Goal: Go to known website: Access a specific website the user already knows

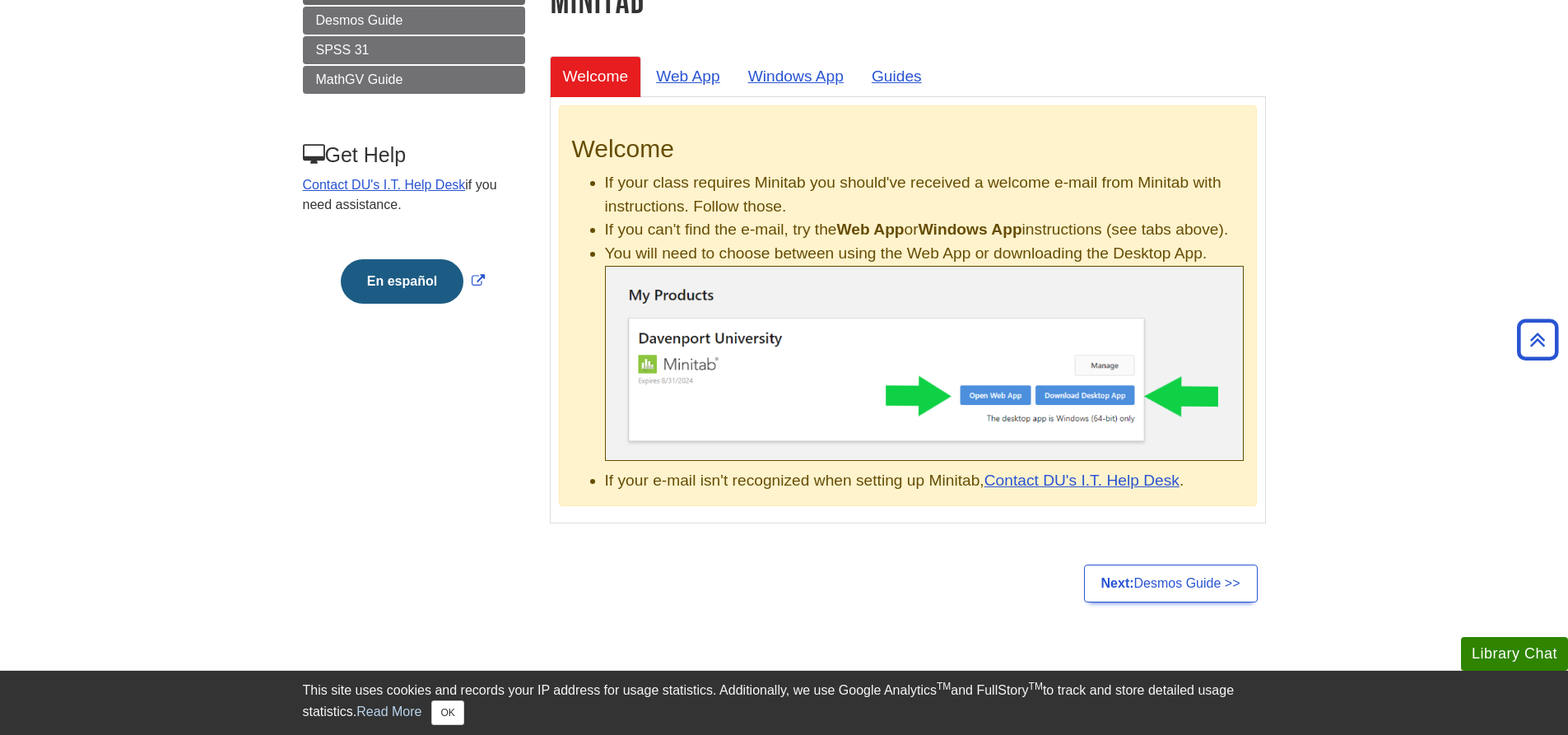
scroll to position [247, 0]
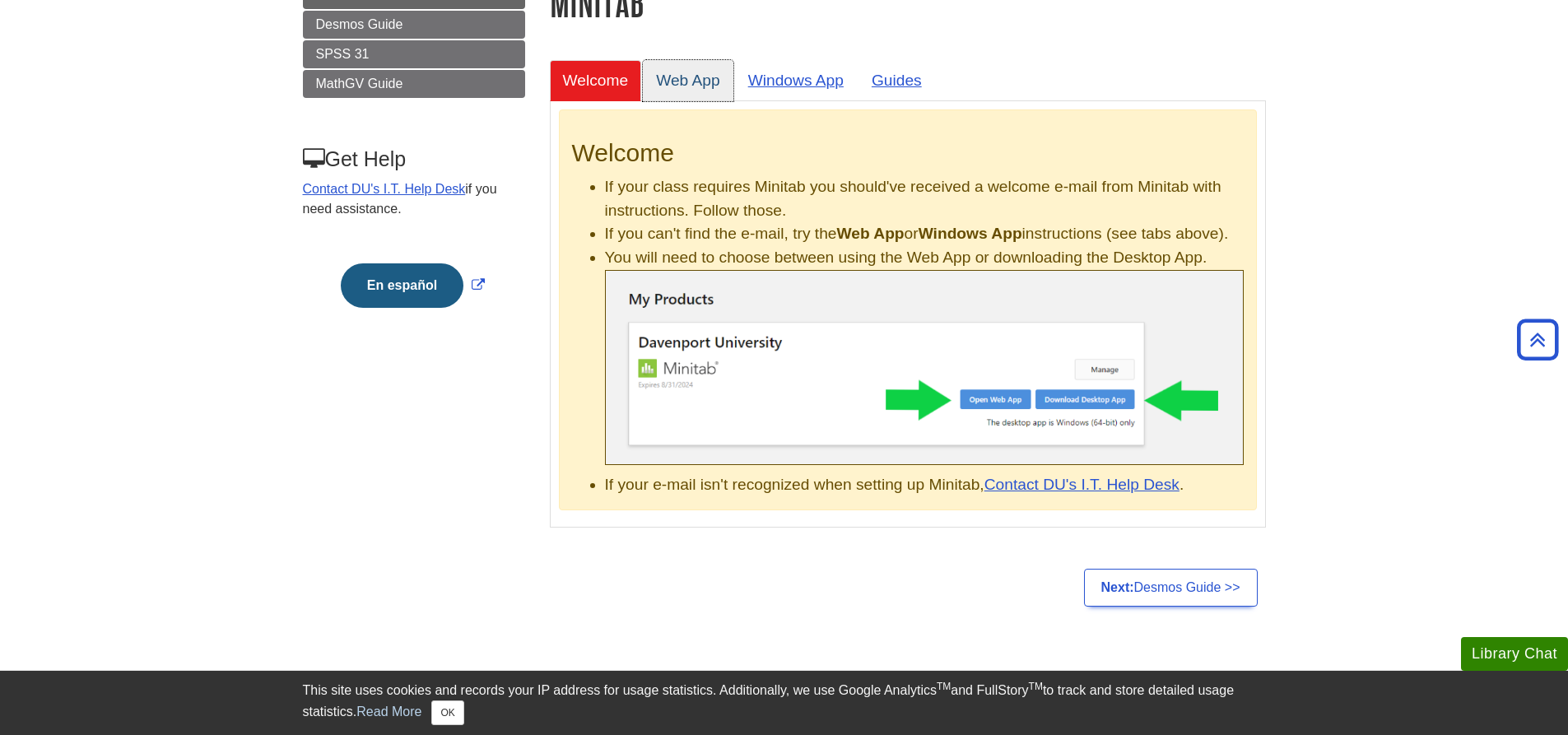
click at [702, 72] on link "Web App" at bounding box center [688, 81] width 91 height 41
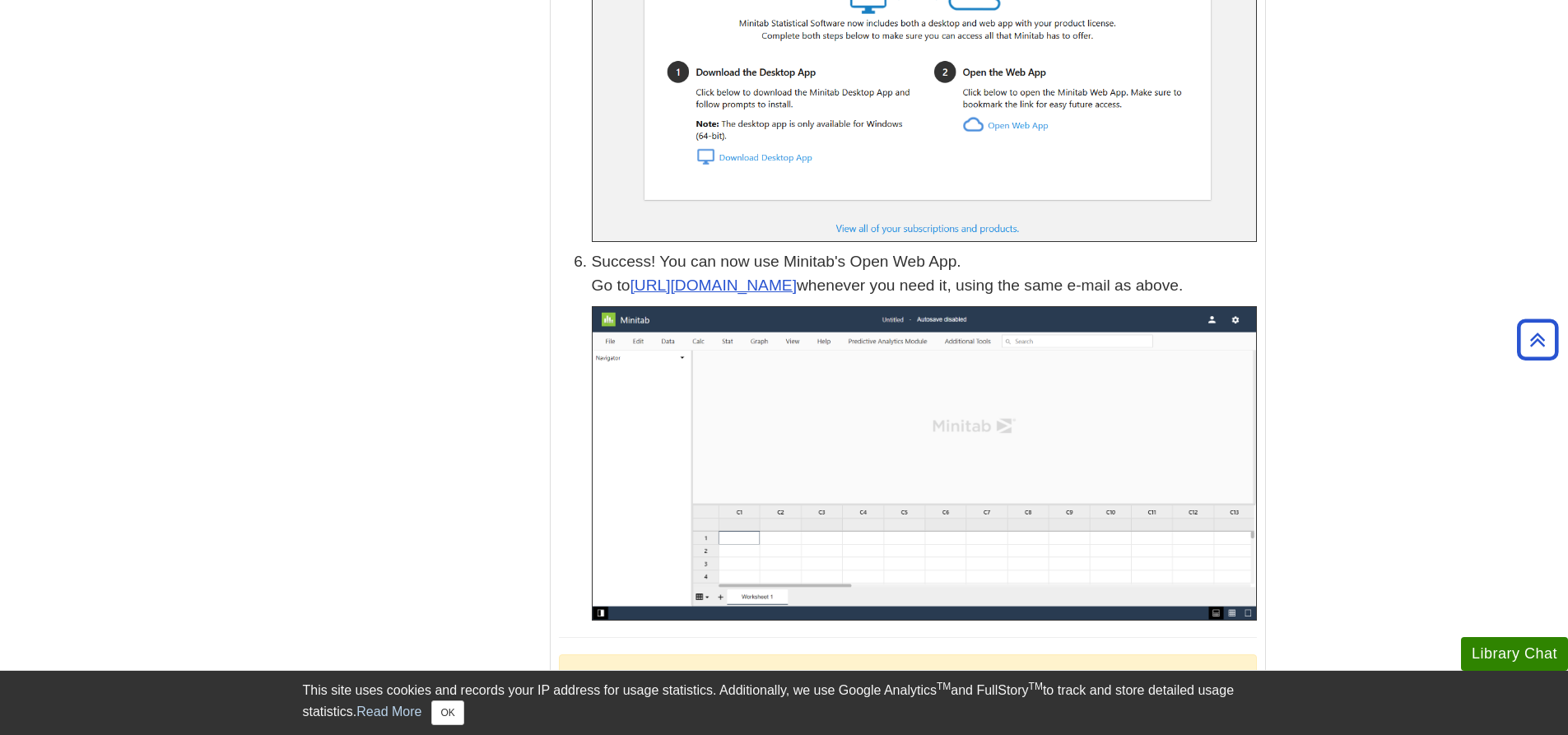
scroll to position [2468, 0]
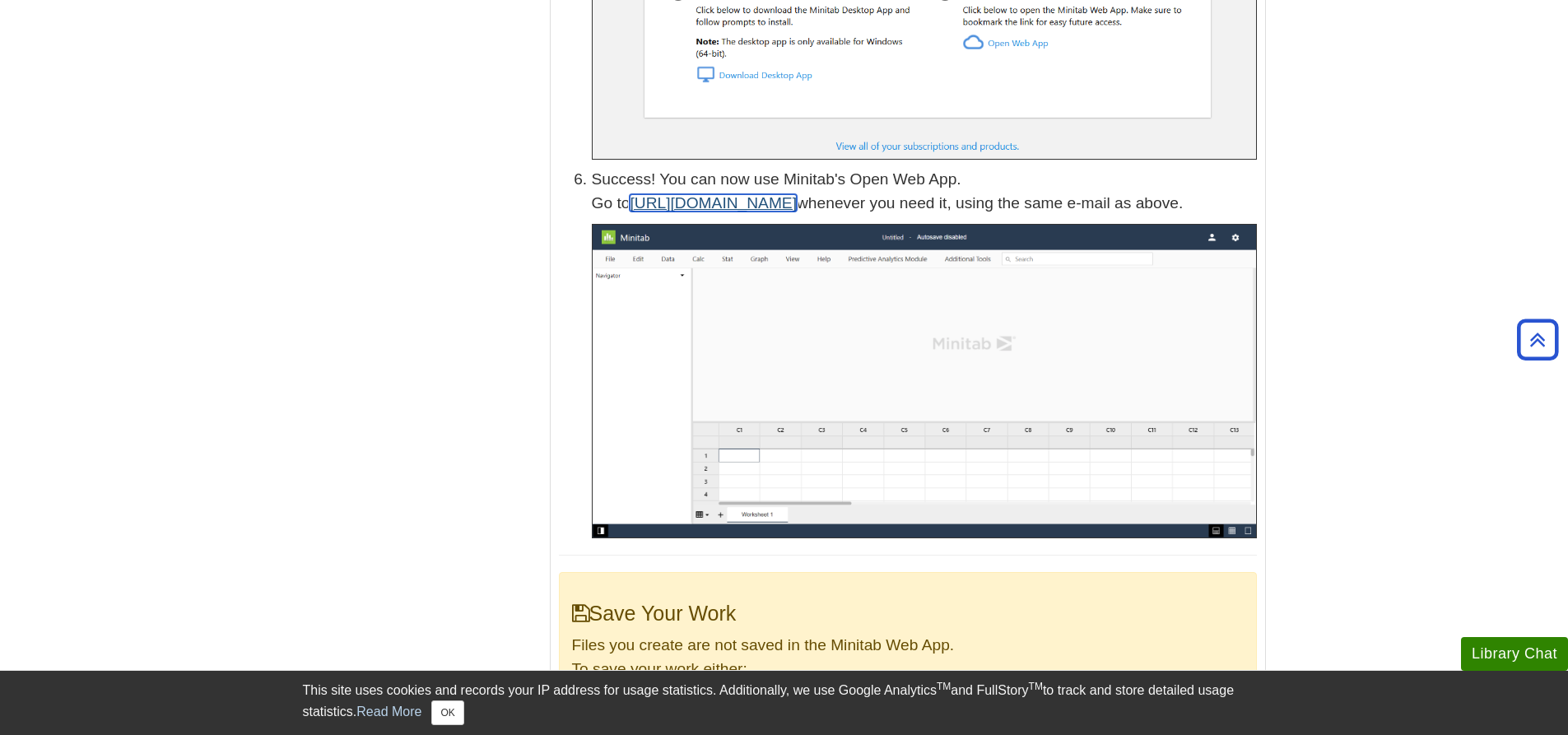
click at [752, 194] on link "[URL][DOMAIN_NAME]" at bounding box center [712, 203] width 167 height 17
click at [452, 706] on button "OK" at bounding box center [448, 712] width 32 height 25
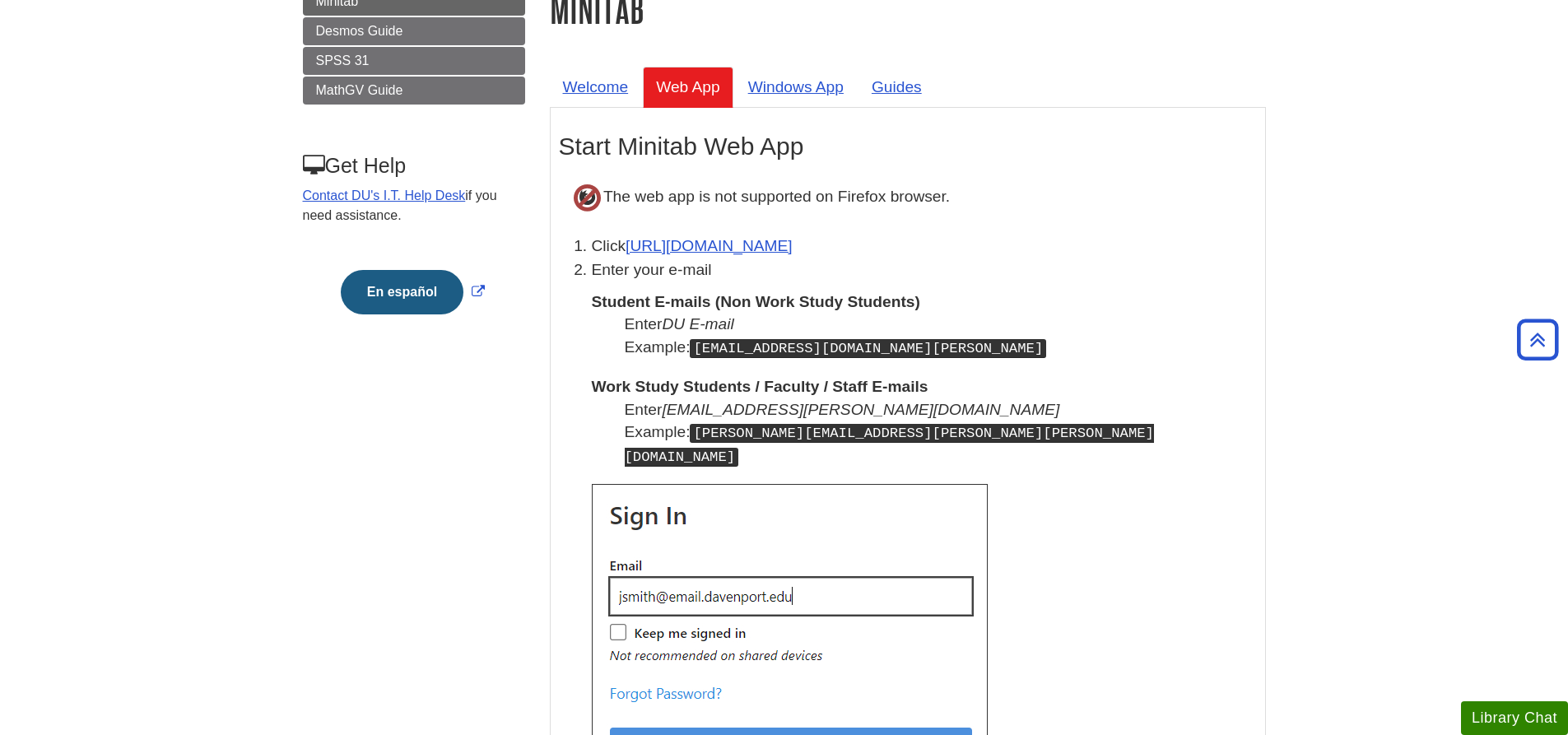
scroll to position [0, 0]
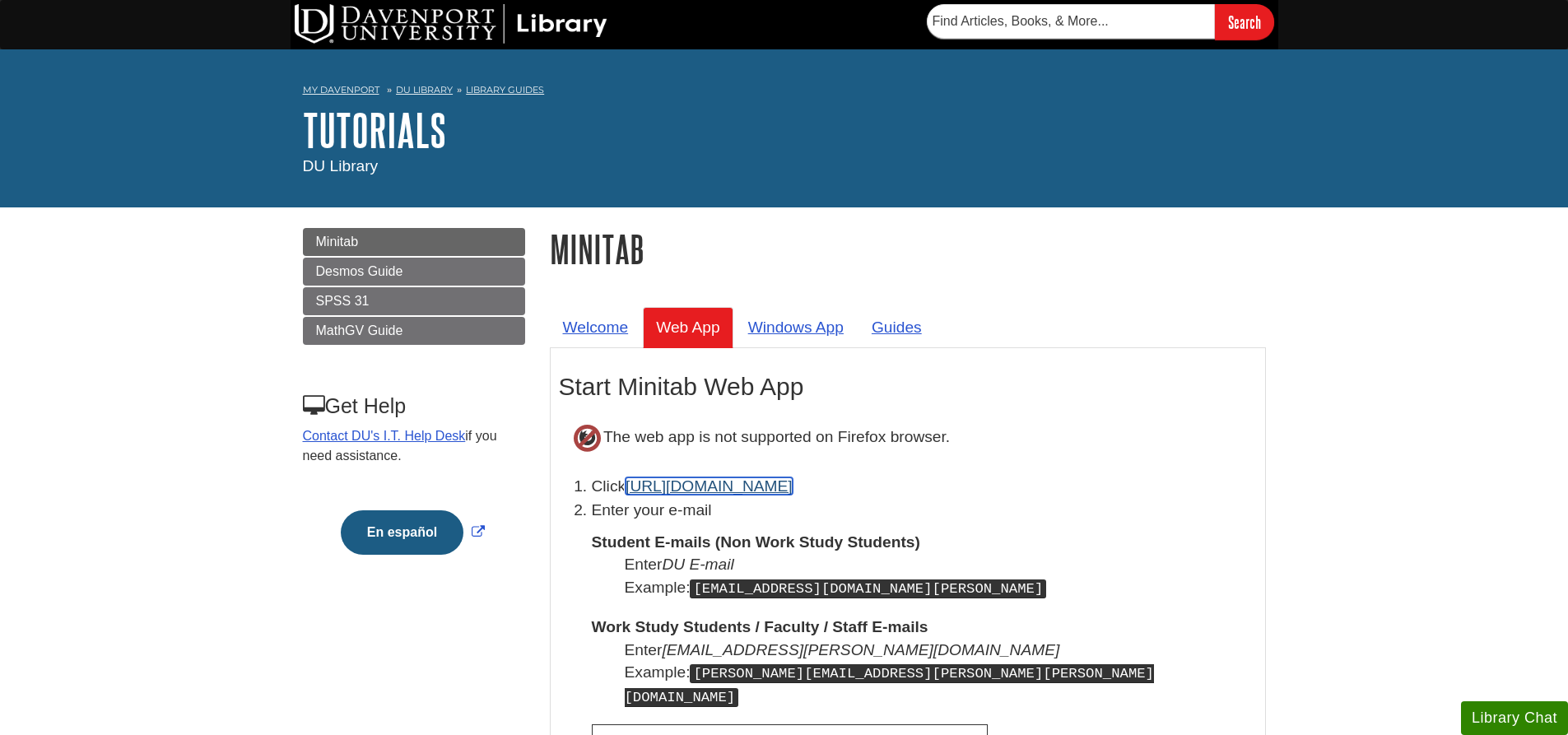
click at [672, 493] on link "[URL][DOMAIN_NAME]" at bounding box center [709, 486] width 167 height 17
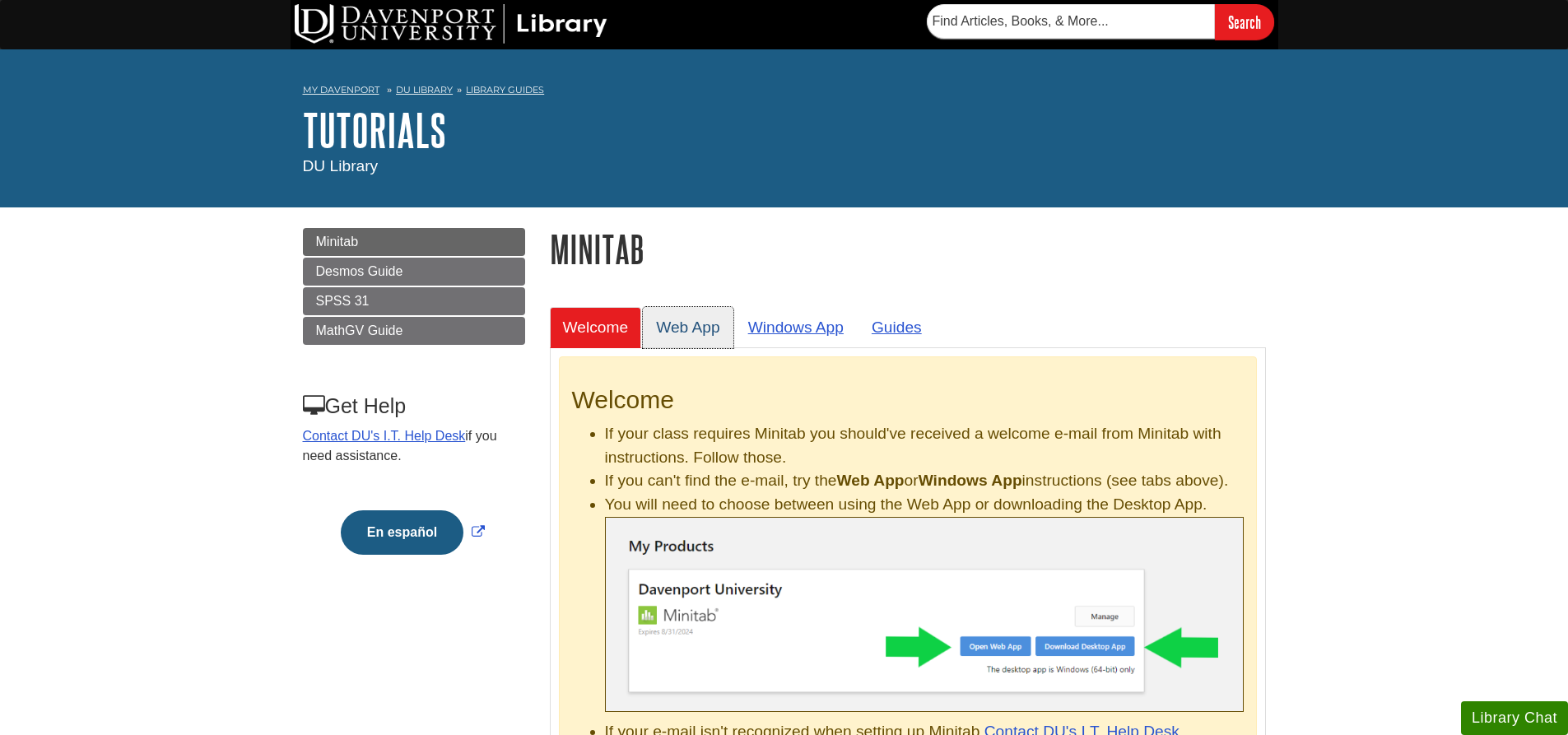
click at [704, 327] on link "Web App" at bounding box center [688, 327] width 91 height 41
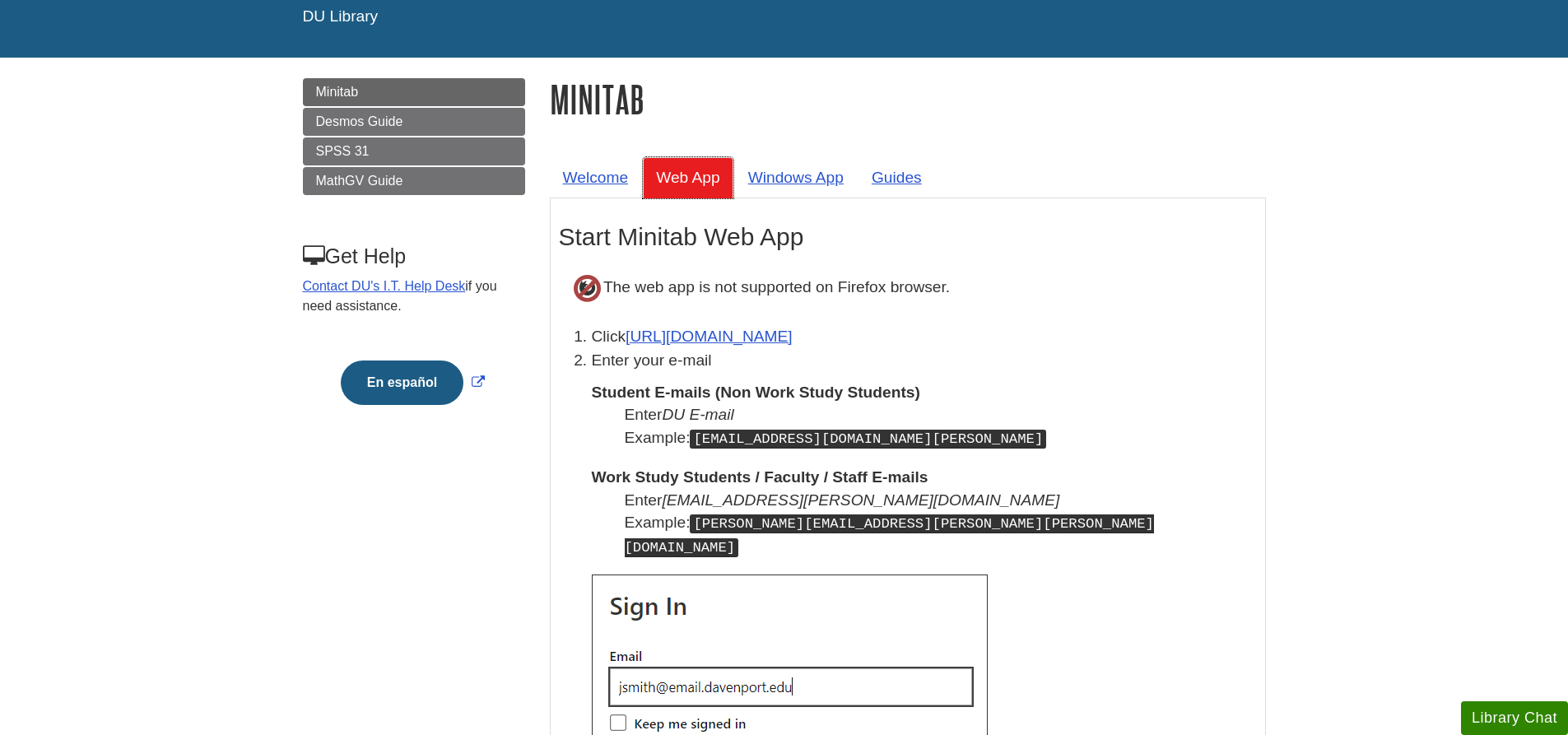
scroll to position [164, 0]
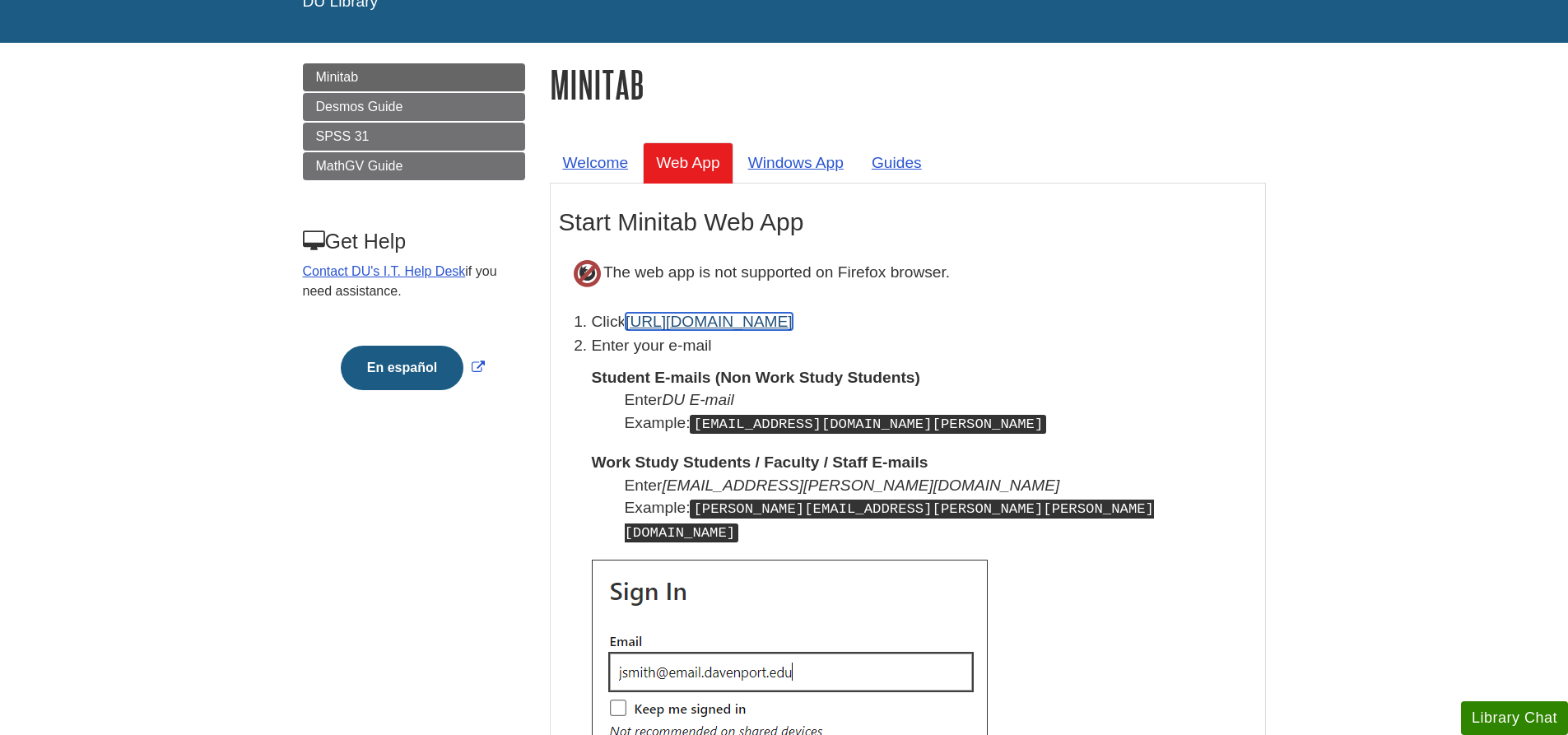
click at [759, 317] on link "[URL][DOMAIN_NAME]" at bounding box center [709, 321] width 167 height 17
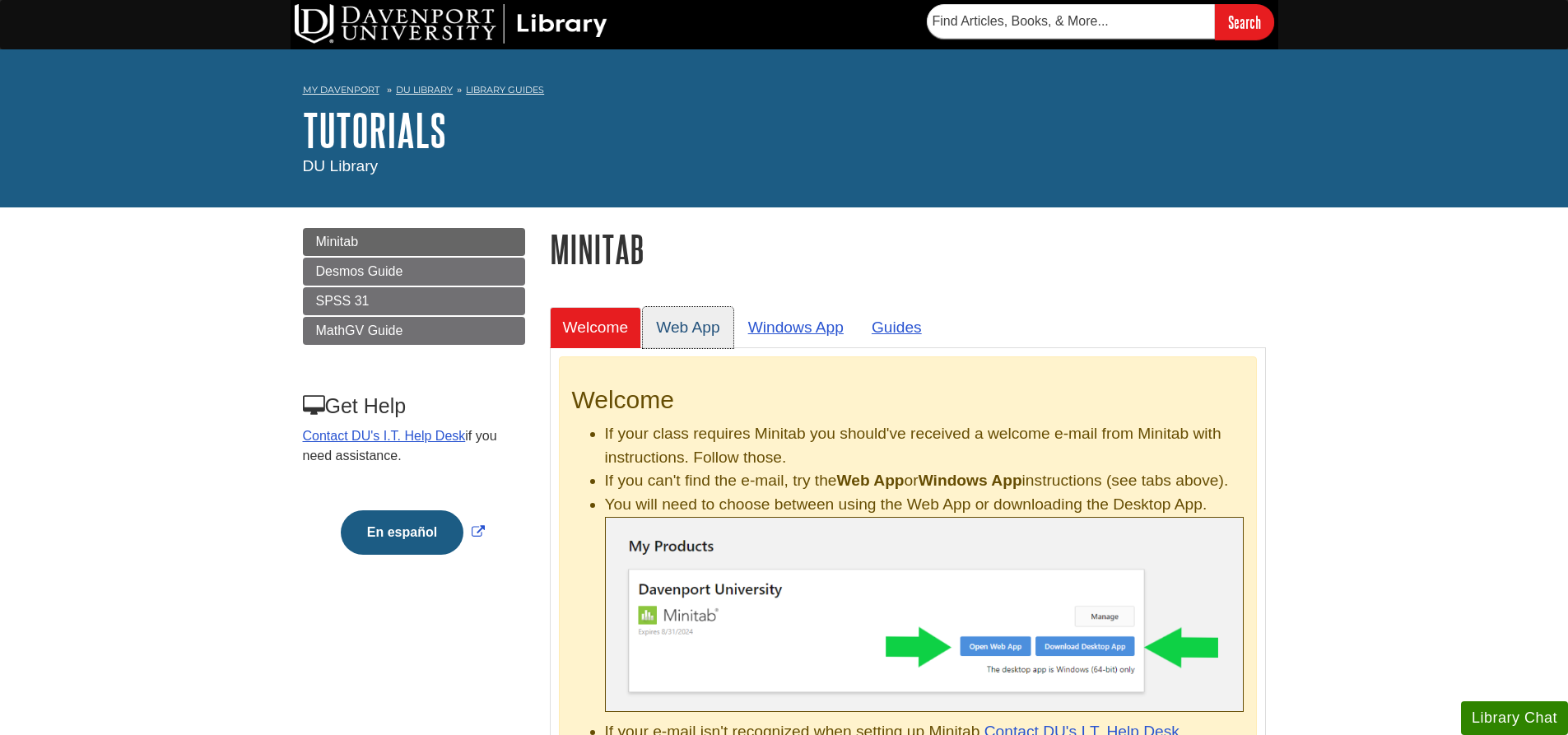
click at [710, 342] on link "Web App" at bounding box center [688, 327] width 91 height 41
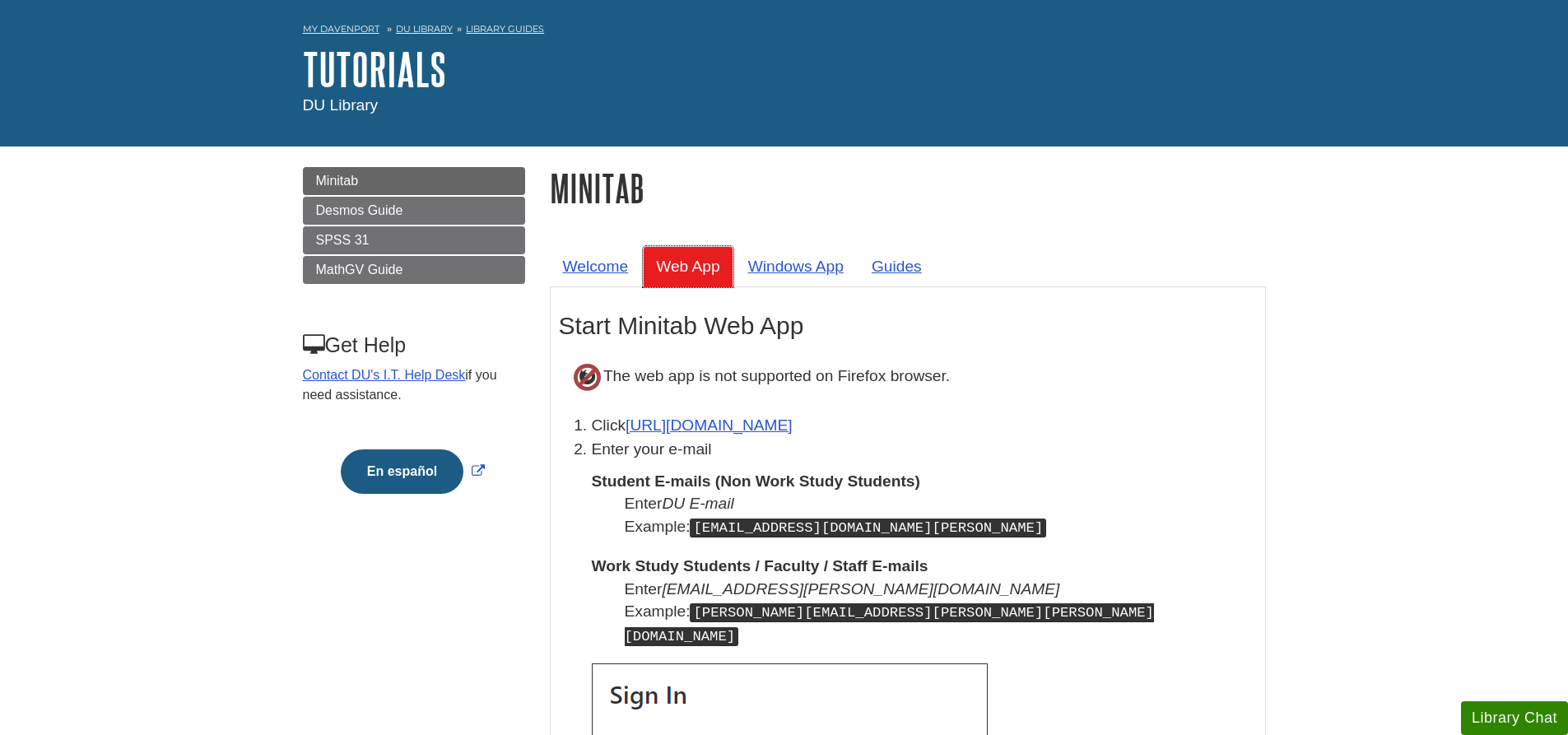
scroll to position [164, 0]
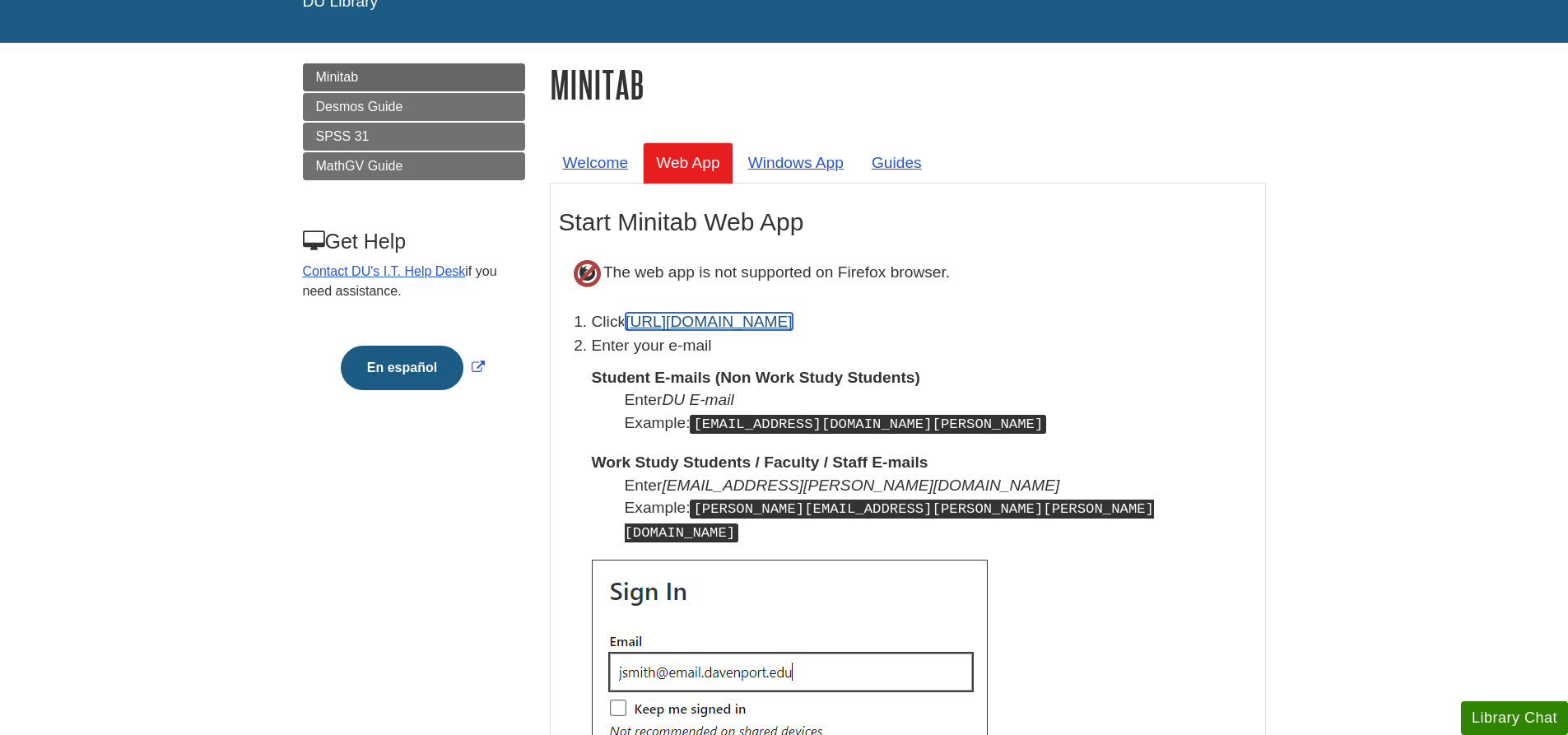
click at [716, 330] on link "[URL][DOMAIN_NAME]" at bounding box center [709, 321] width 167 height 17
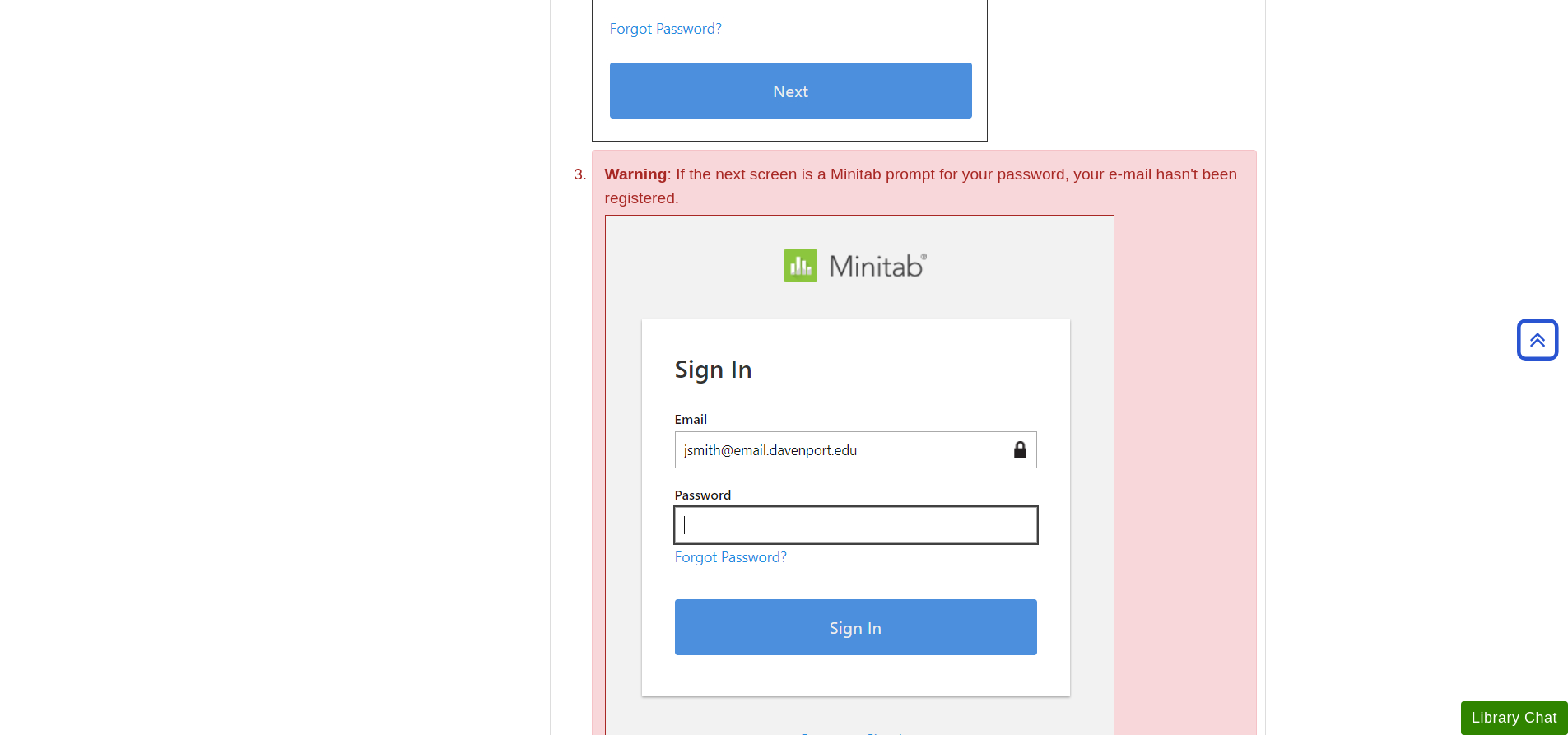
scroll to position [1070, 0]
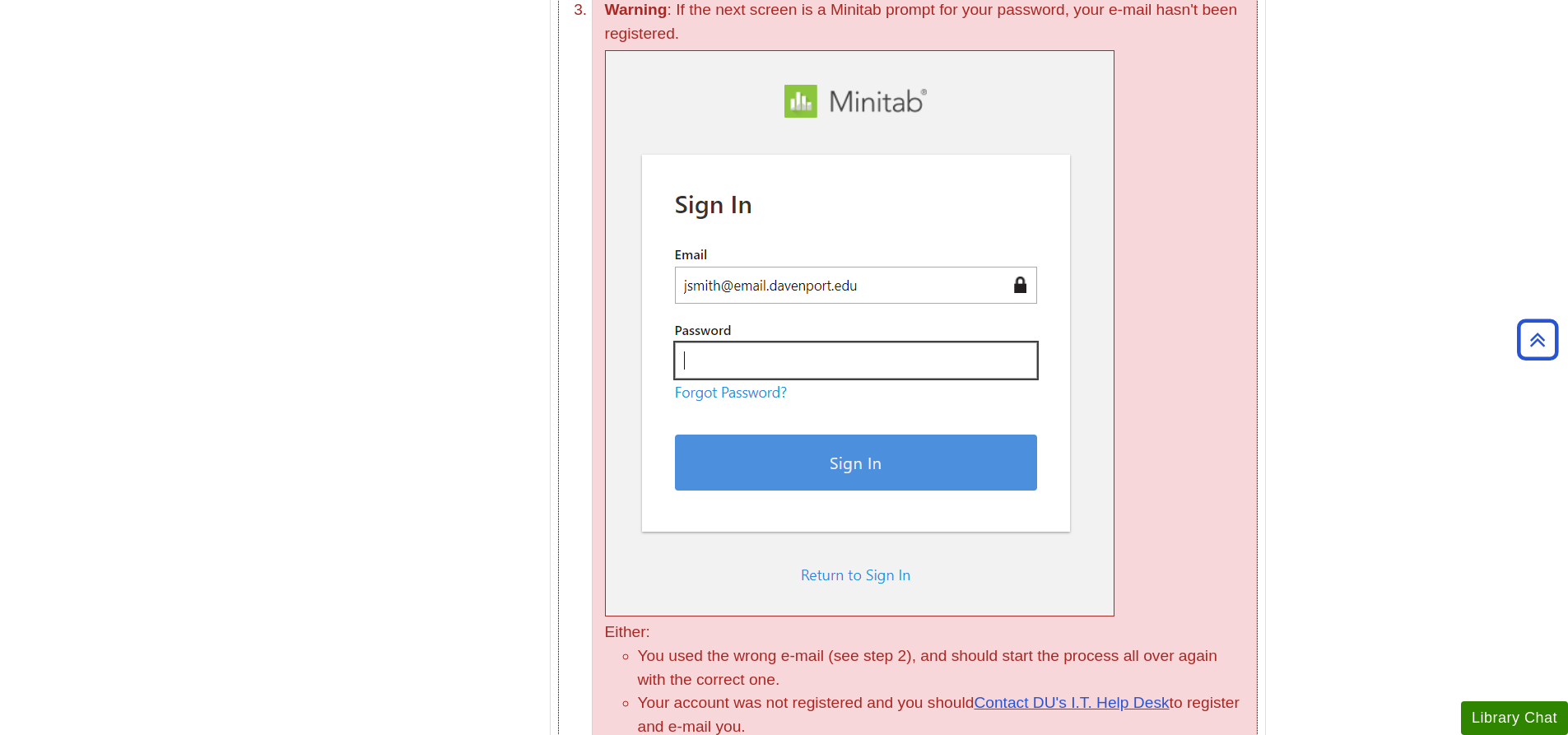
click at [871, 543] on img at bounding box center [859, 333] width 510 height 566
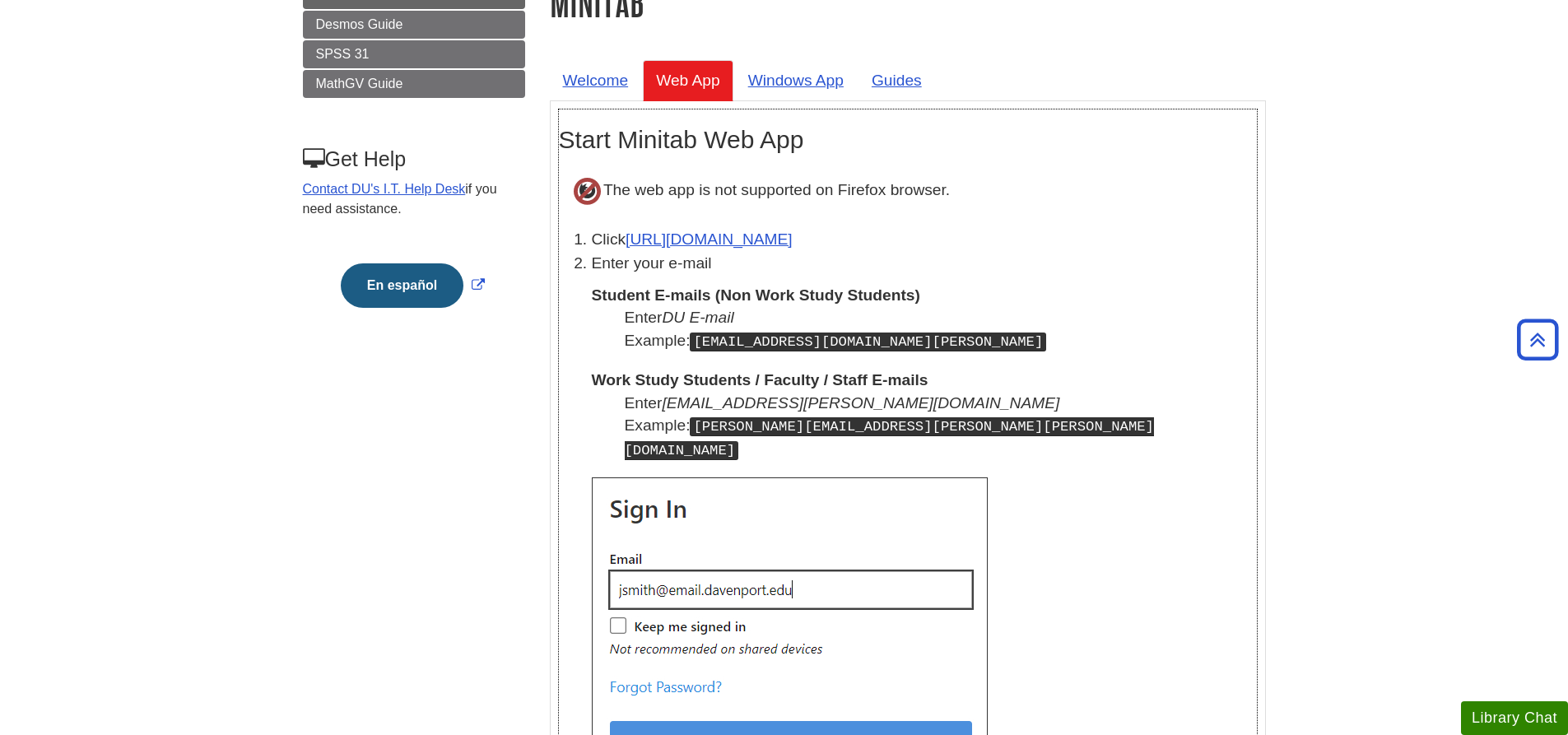
scroll to position [0, 0]
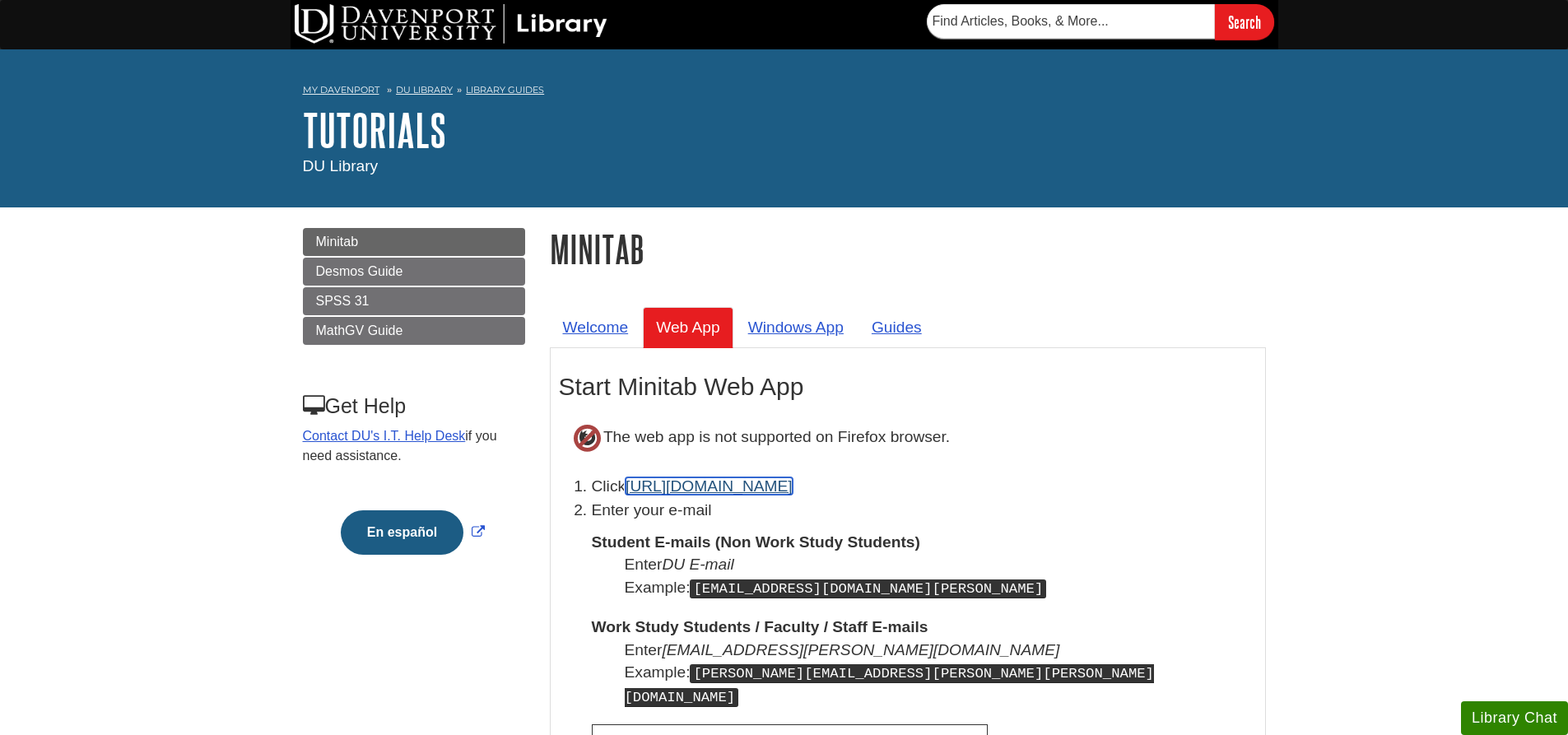
click at [768, 487] on link "[URL][DOMAIN_NAME]" at bounding box center [709, 486] width 167 height 17
